Goal: Find specific page/section: Find specific page/section

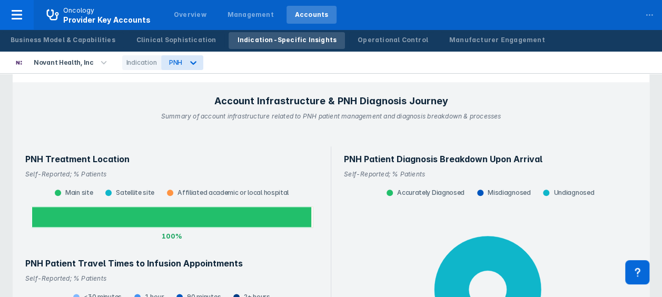
scroll to position [526, 0]
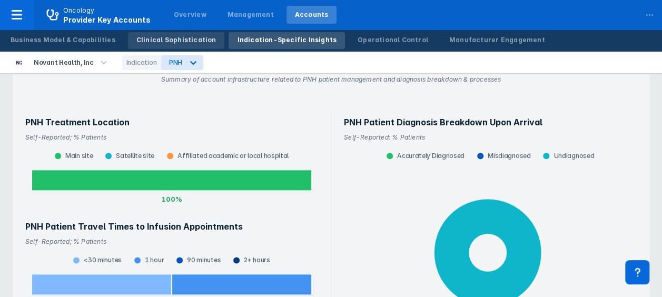
click at [173, 44] on div "Clinical Sophistication" at bounding box center [176, 39] width 80 height 9
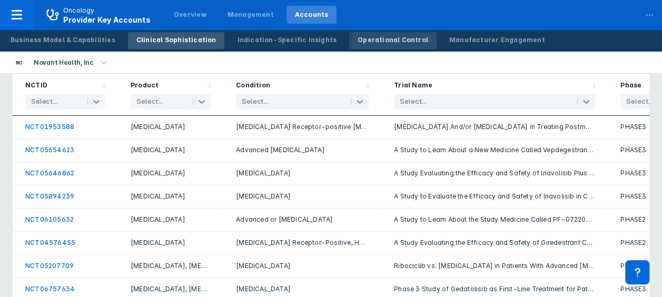
click at [359, 44] on div "Operational Control" at bounding box center [392, 39] width 71 height 9
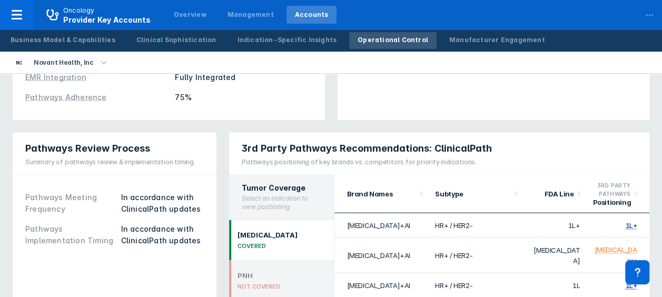
scroll to position [1210, 0]
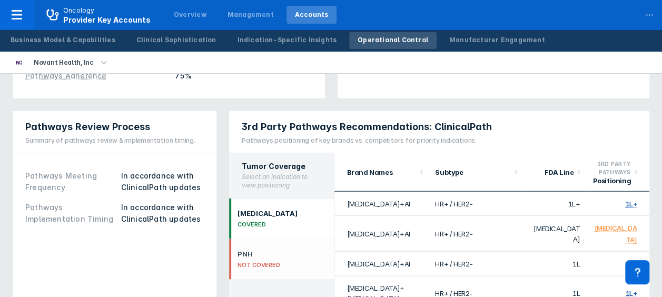
click at [306, 239] on div "PNH NOT COVERED" at bounding box center [281, 259] width 105 height 41
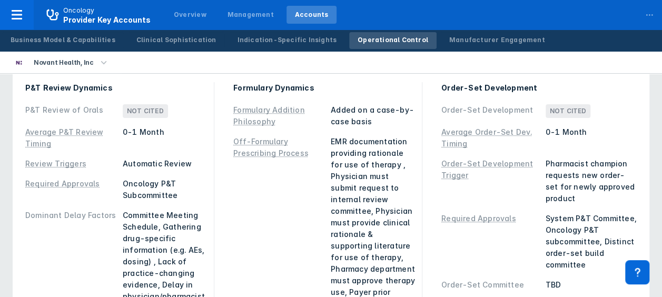
scroll to position [0, 0]
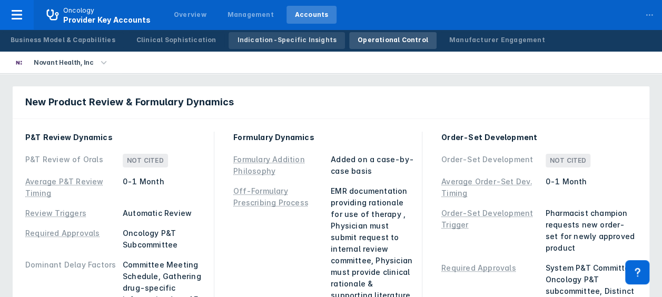
click at [245, 39] on div "Indication-Specific Insights" at bounding box center [286, 39] width 99 height 9
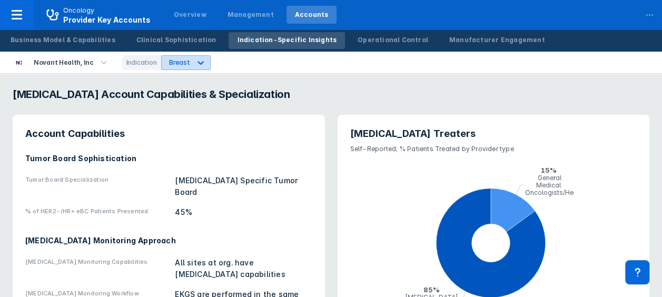
click at [197, 61] on icon at bounding box center [200, 62] width 11 height 11
click at [164, 104] on div "PNH" at bounding box center [173, 107] width 30 height 21
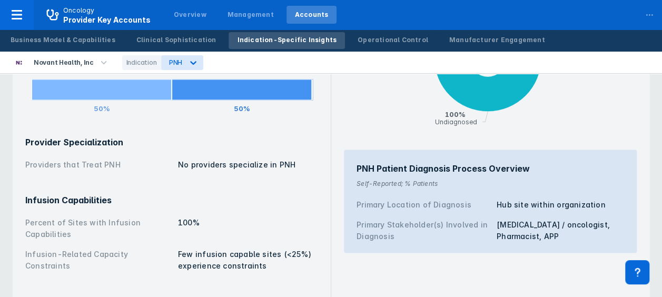
scroll to position [737, 0]
